Goal: Information Seeking & Learning: Learn about a topic

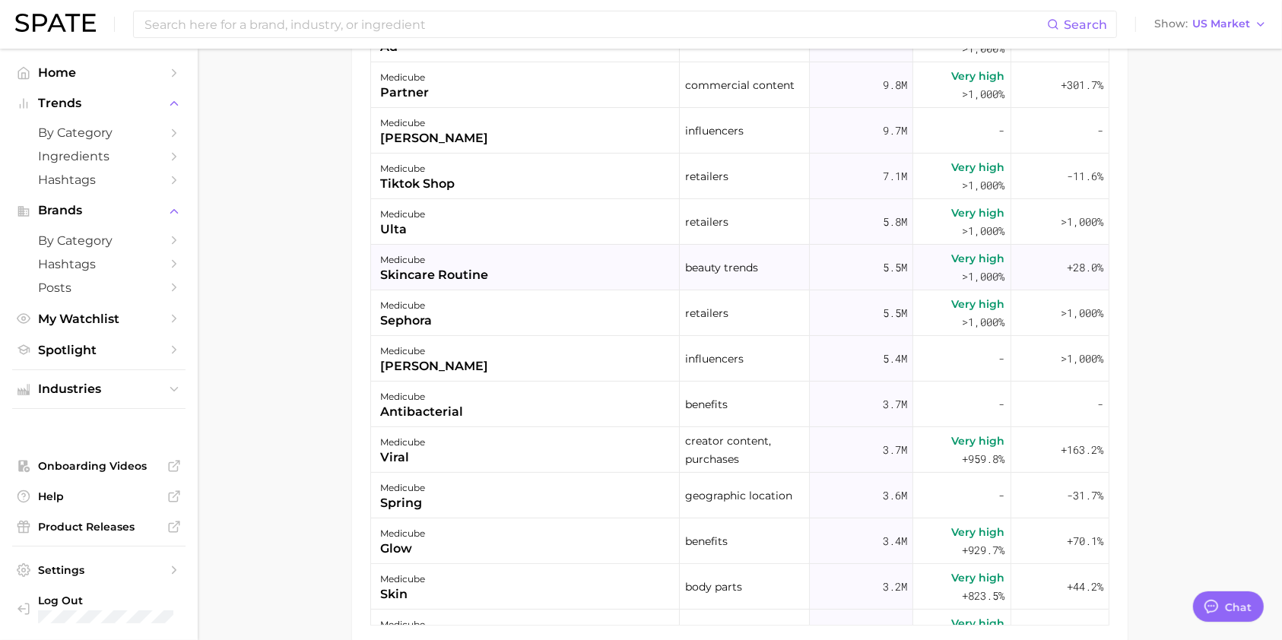
scroll to position [759, 0]
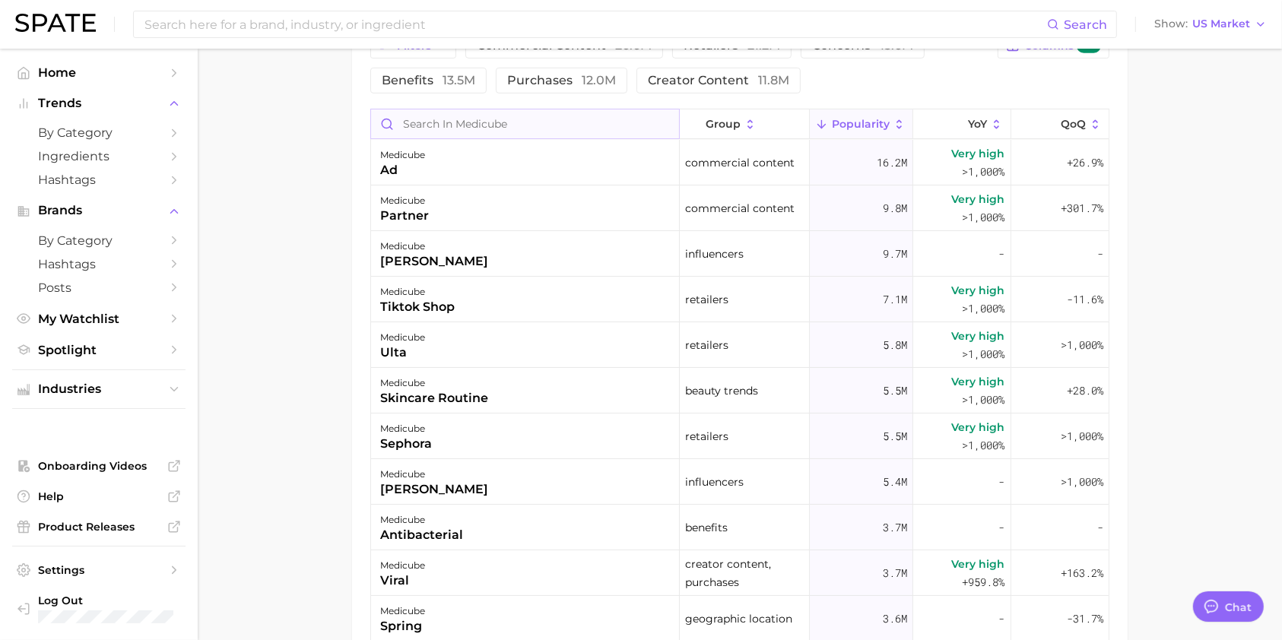
click at [502, 121] on input "Search in medicube" at bounding box center [525, 123] width 308 height 29
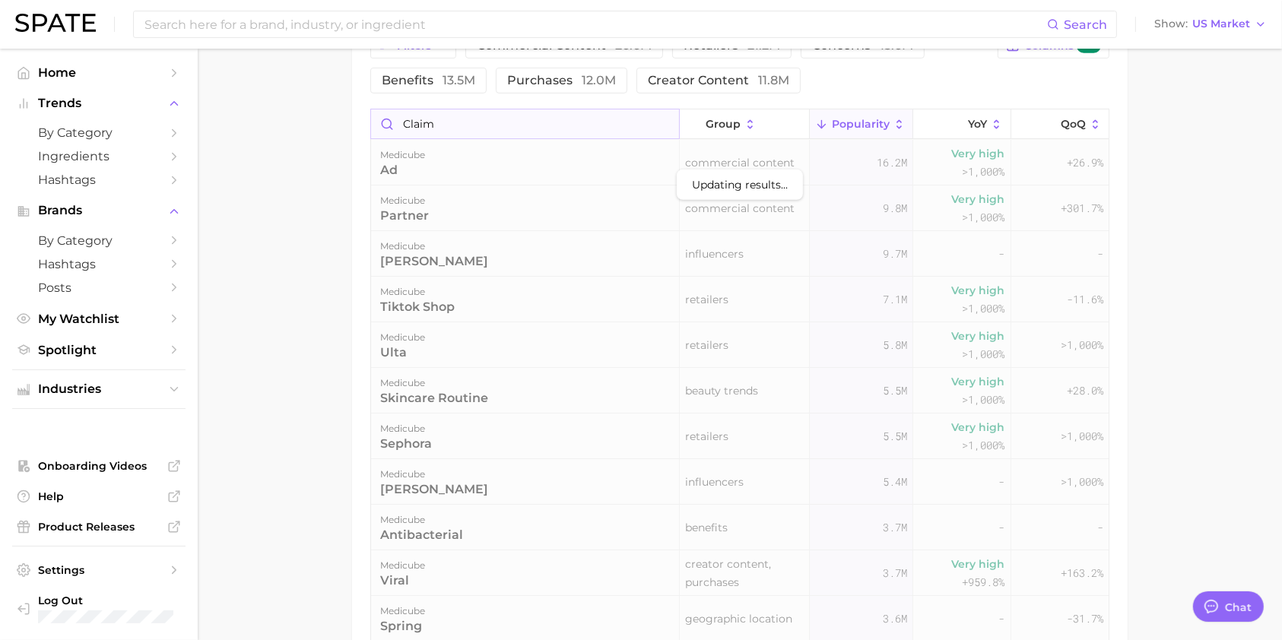
scroll to position [651, 0]
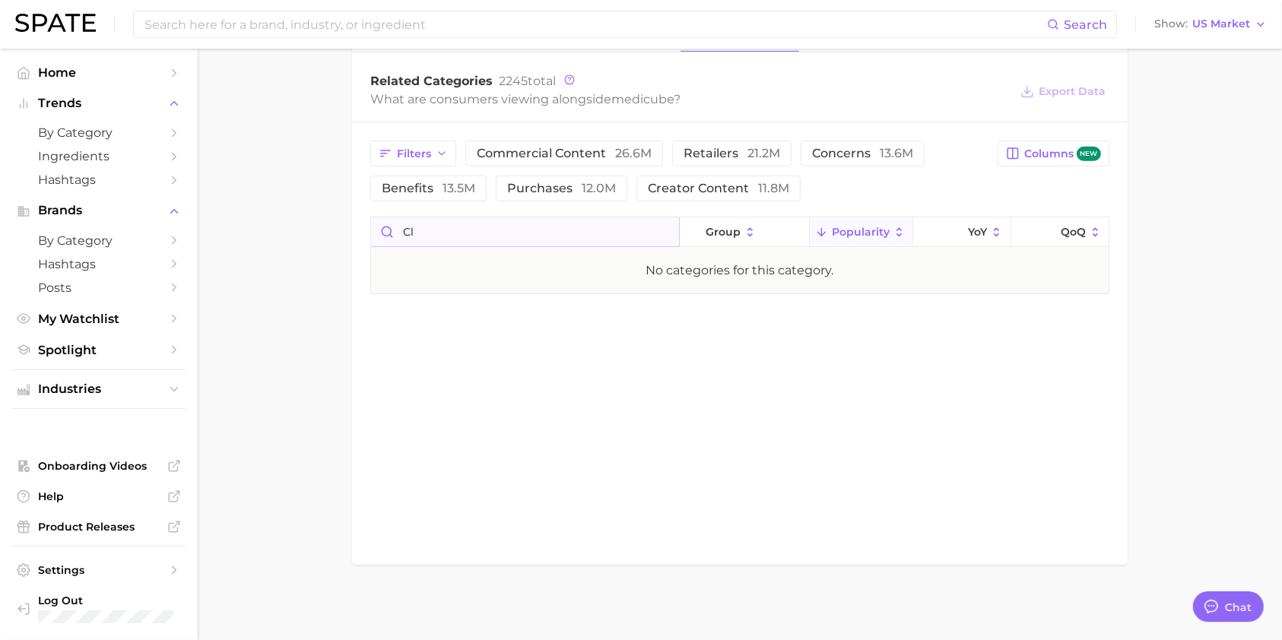
type input "c"
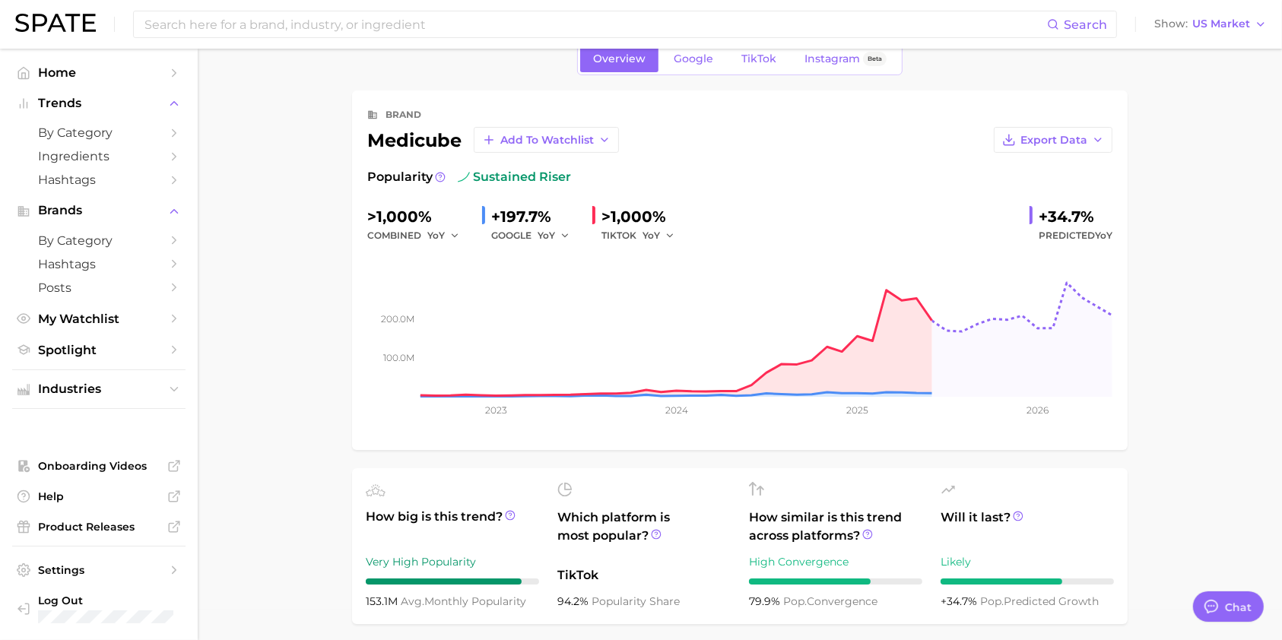
scroll to position [0, 0]
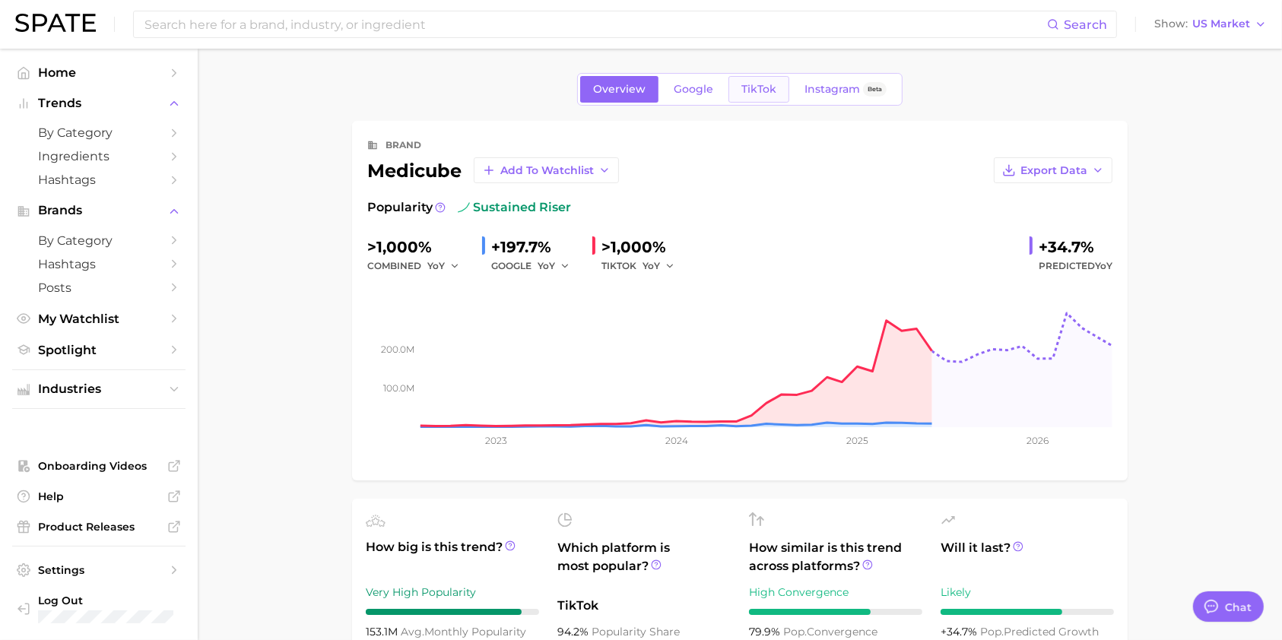
click at [758, 76] on link "TikTok" at bounding box center [758, 89] width 61 height 27
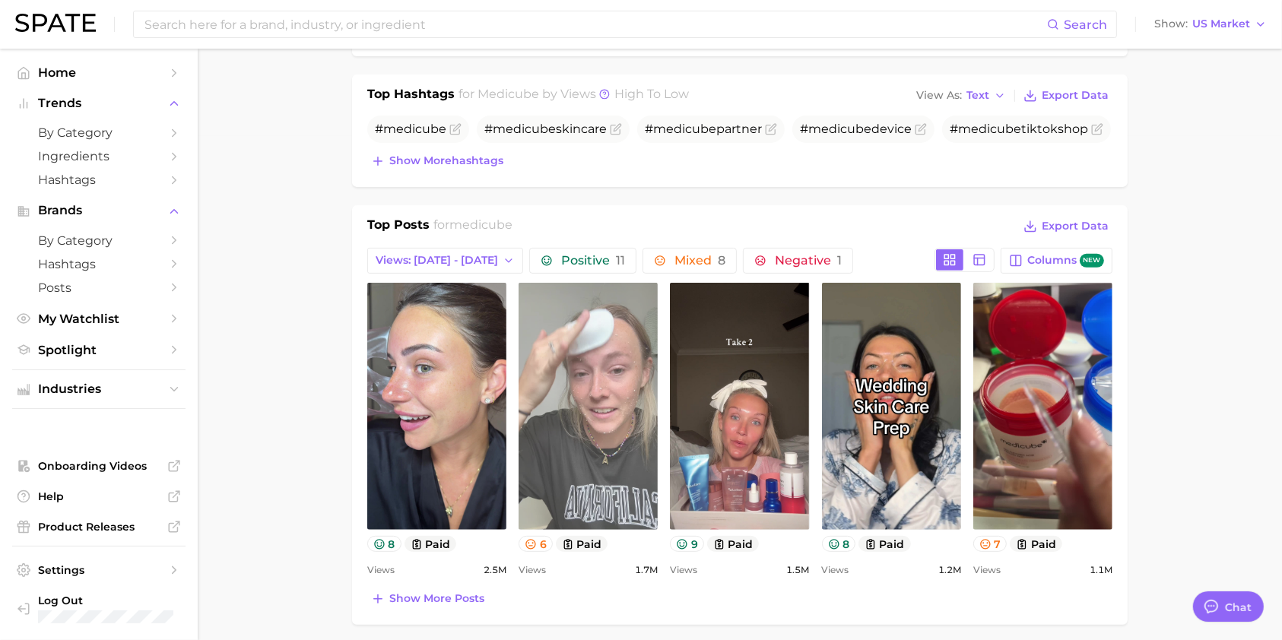
scroll to position [506, 0]
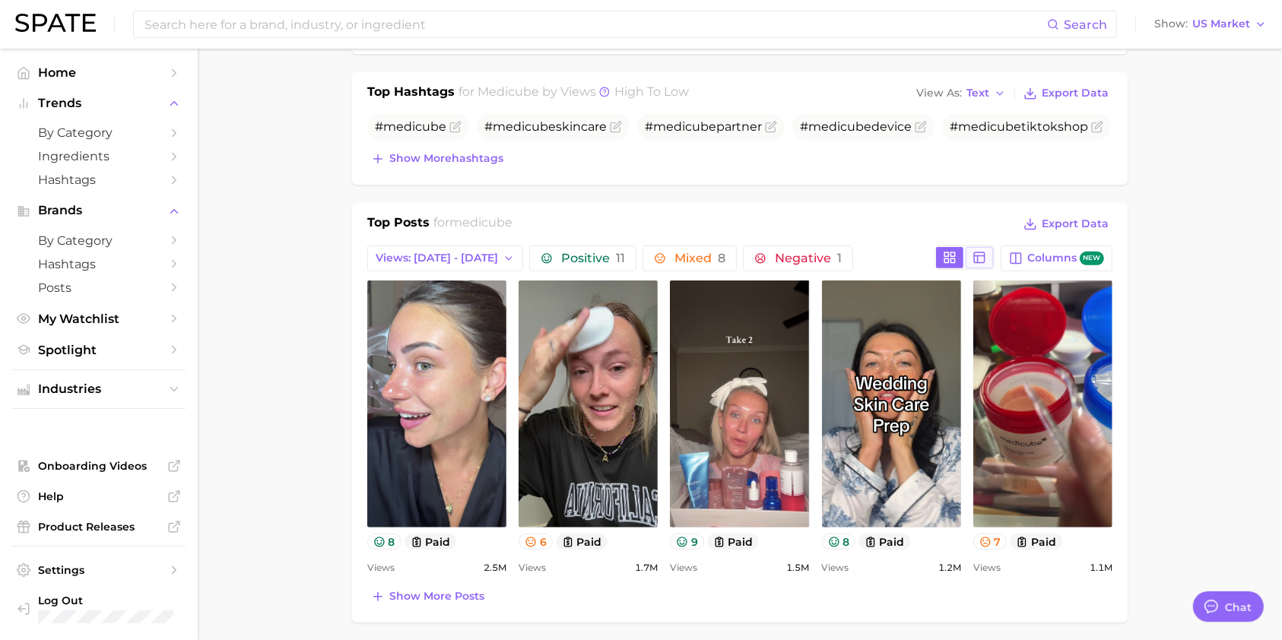
click at [981, 256] on line at bounding box center [979, 256] width 11 height 0
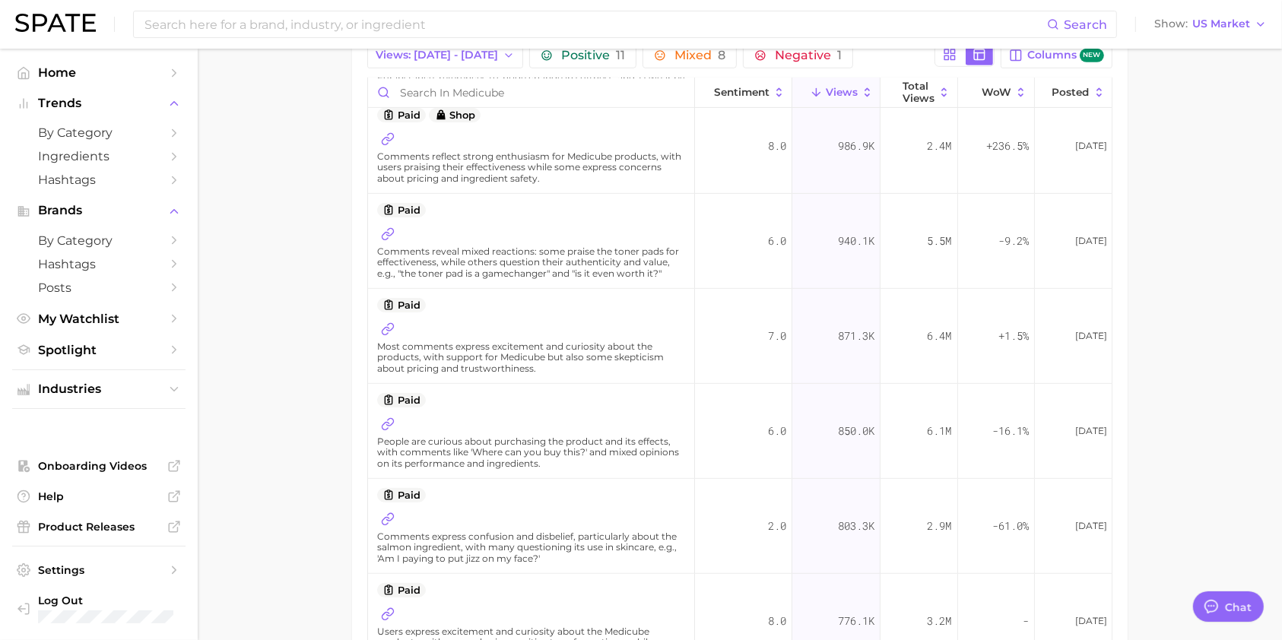
scroll to position [709, 0]
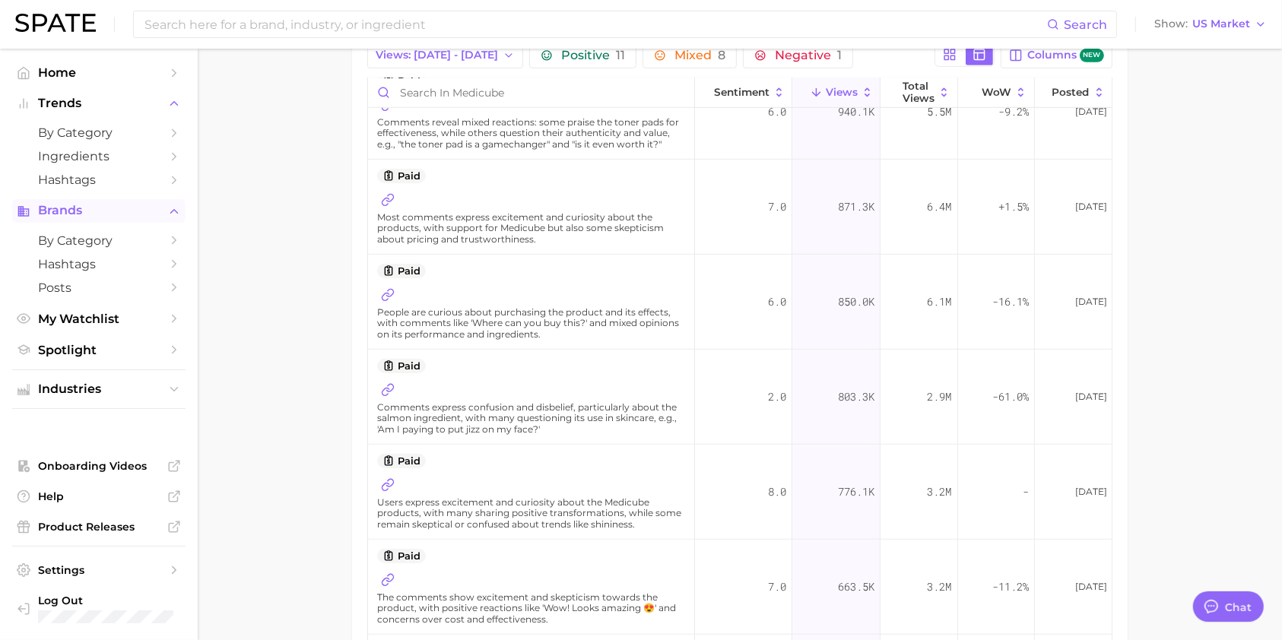
click at [116, 213] on span "Brands" at bounding box center [99, 211] width 122 height 14
click at [108, 214] on span "Brands" at bounding box center [99, 211] width 122 height 14
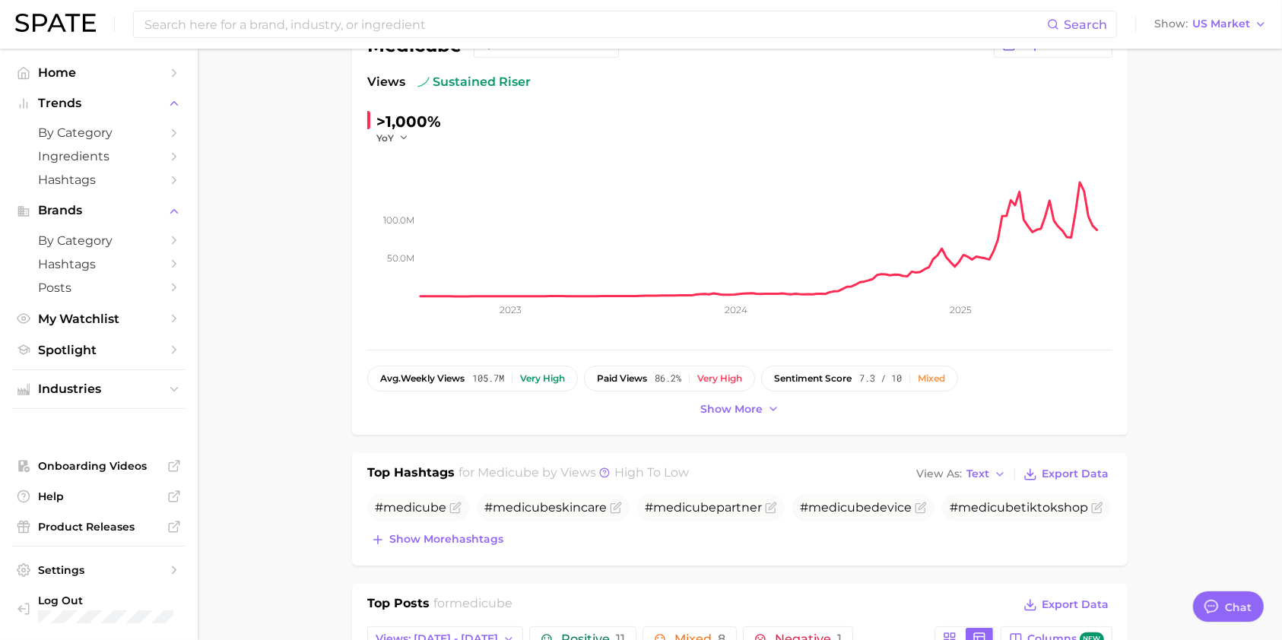
scroll to position [0, 0]
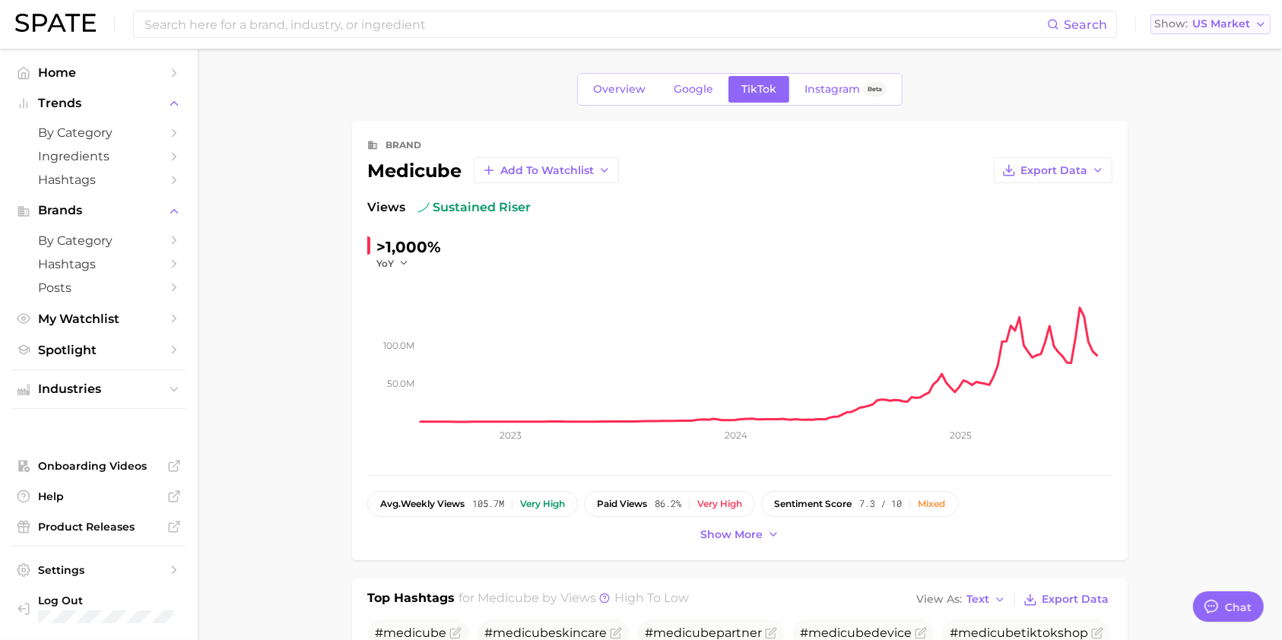
click at [1247, 15] on button "Show US Market" at bounding box center [1210, 24] width 120 height 20
drag, startPoint x: 1232, startPoint y: 371, endPoint x: 1111, endPoint y: 280, distance: 152.0
click at [611, 94] on span "Overview" at bounding box center [619, 89] width 52 height 13
